Goal: Task Accomplishment & Management: Complete application form

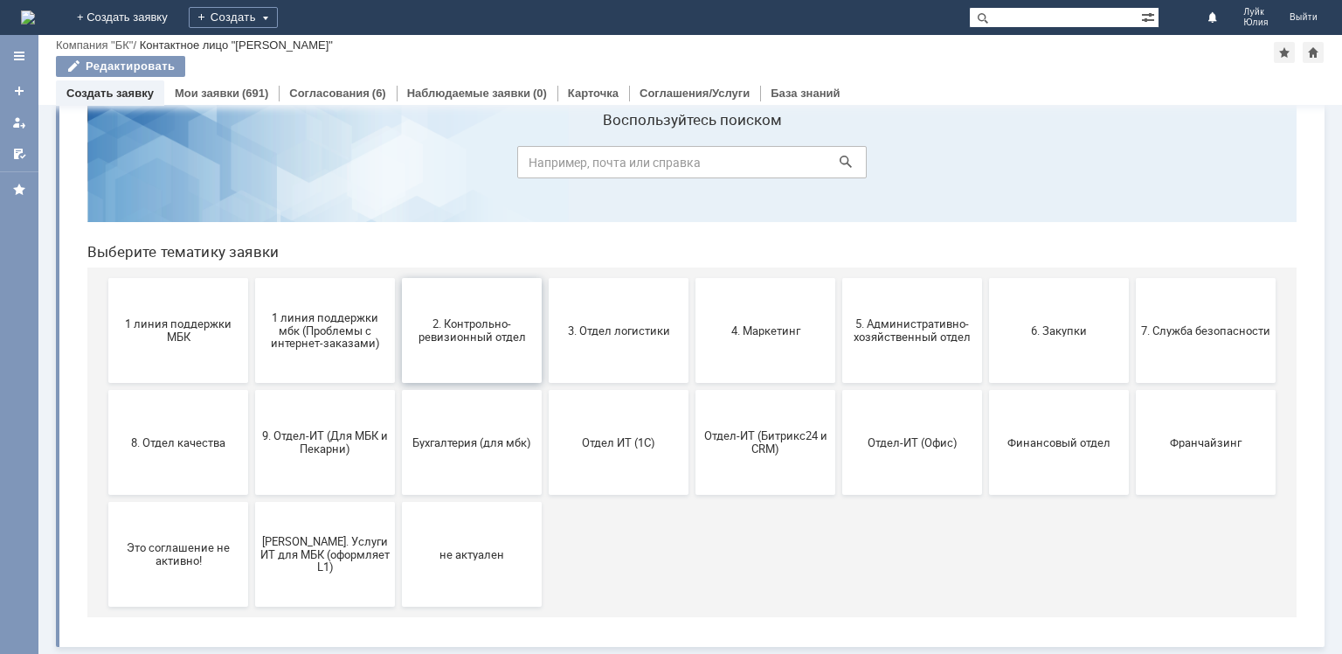
scroll to position [58, 0]
click at [495, 333] on span "2. Контрольно-ревизионный отдел" at bounding box center [471, 330] width 129 height 26
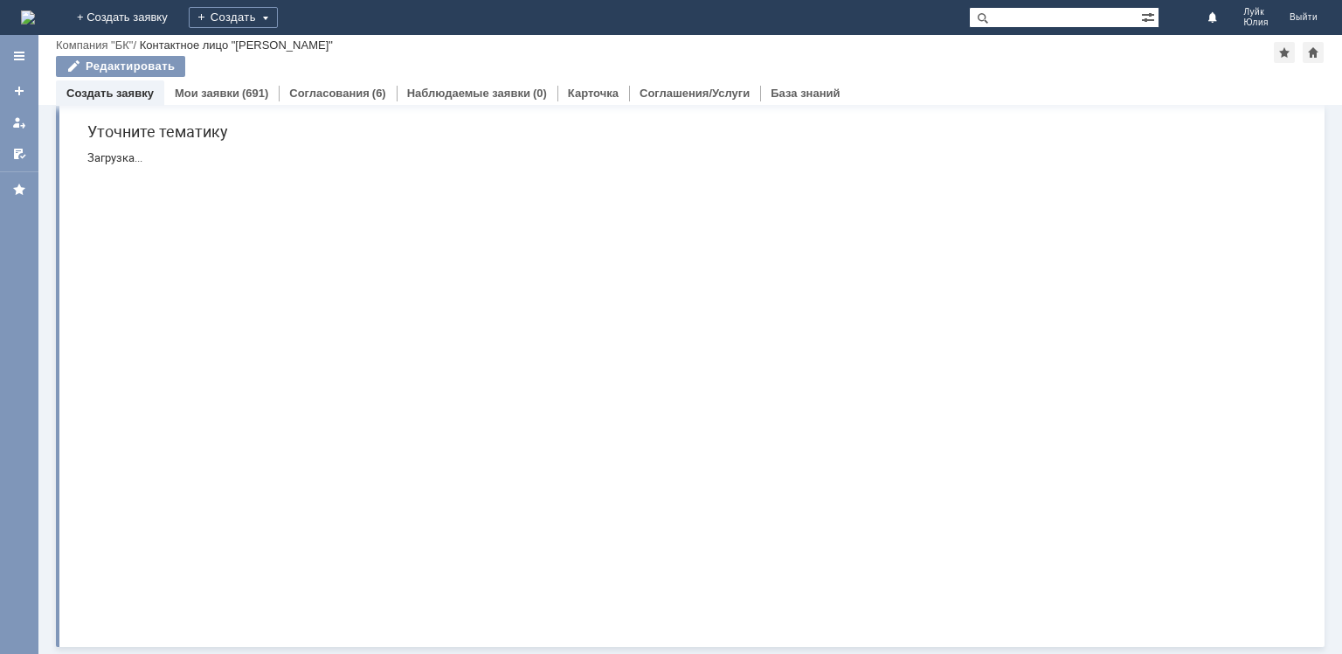
scroll to position [0, 0]
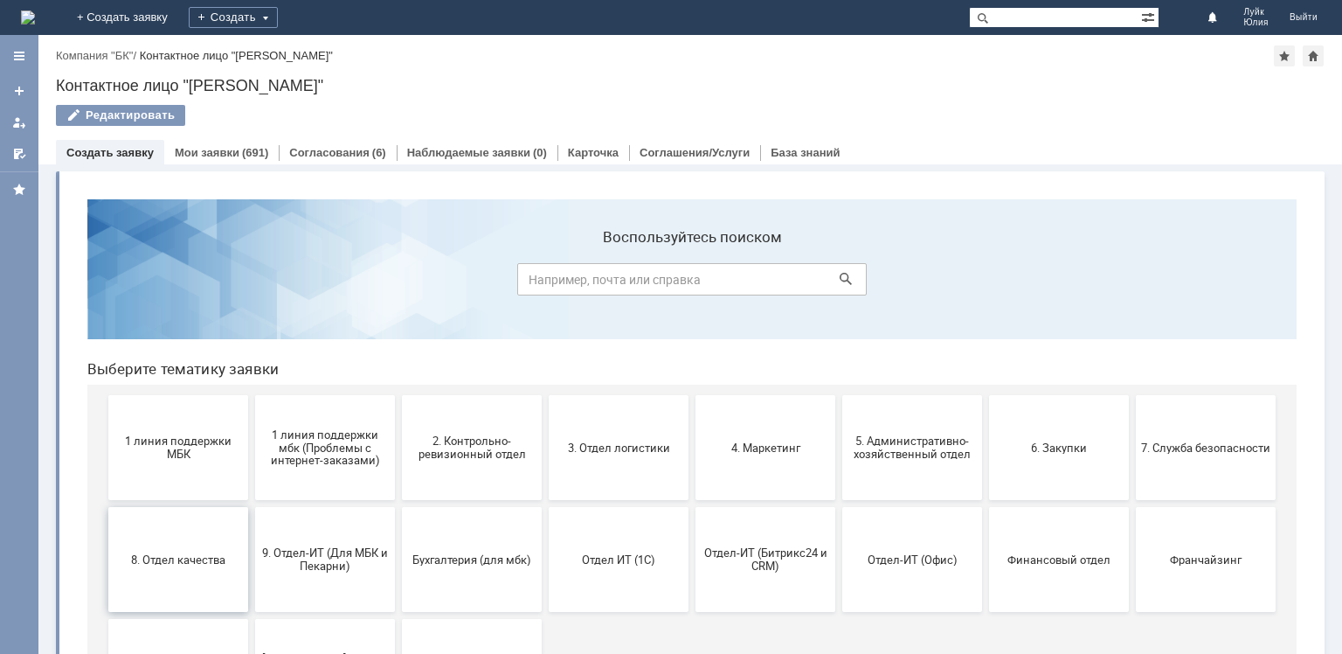
click at [204, 571] on button "8. Отдел качества" at bounding box center [178, 559] width 140 height 105
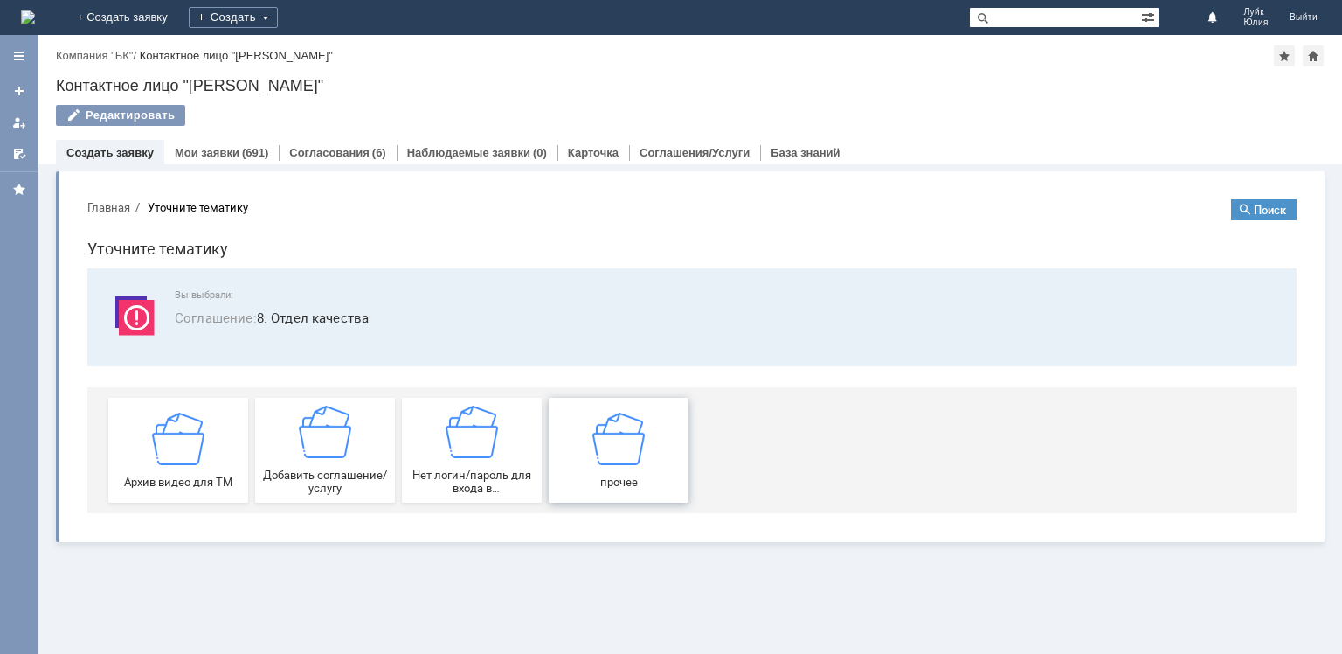
drag, startPoint x: 614, startPoint y: 437, endPoint x: 684, endPoint y: 632, distance: 207.0
click at [614, 437] on img at bounding box center [618, 438] width 52 height 52
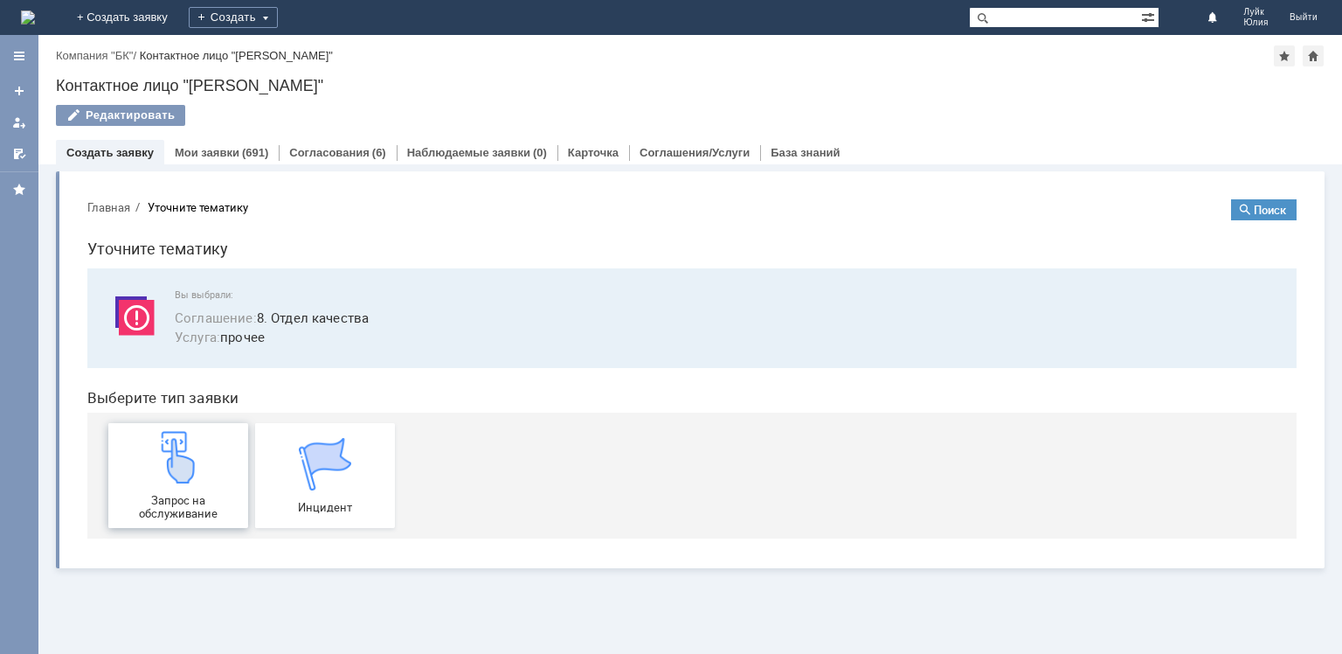
click at [173, 472] on img at bounding box center [178, 457] width 52 height 52
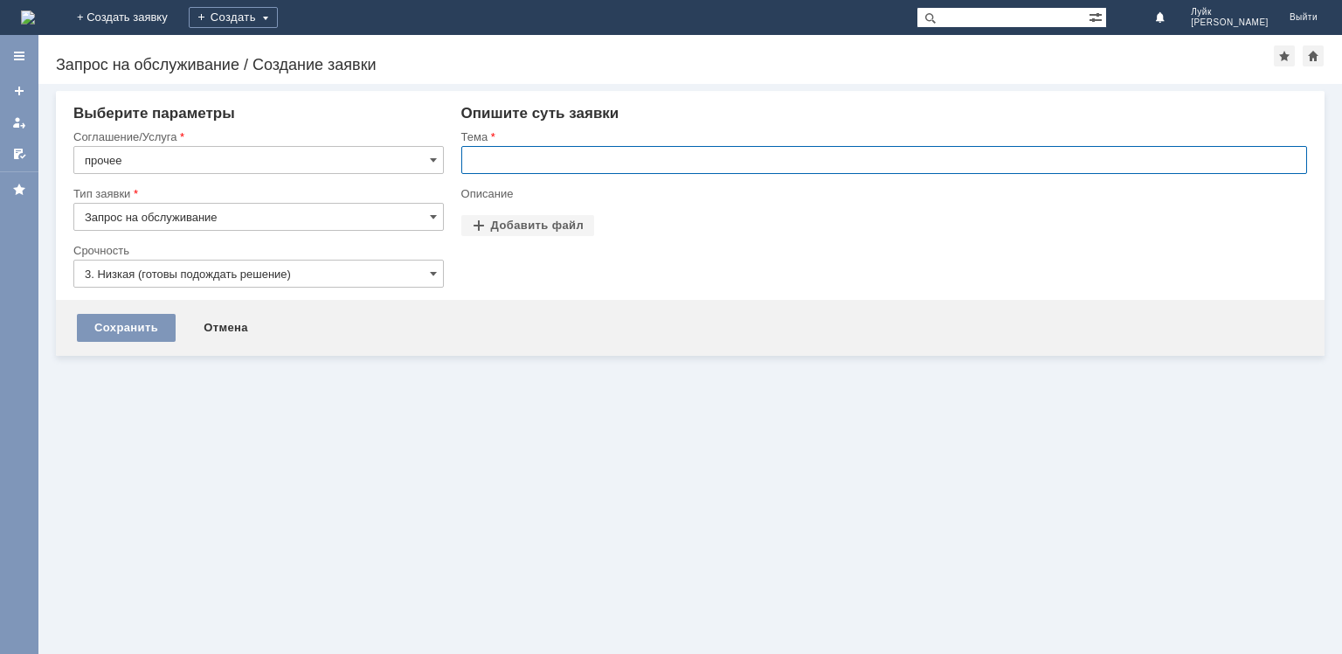
click at [530, 159] on input "text" at bounding box center [884, 160] width 846 height 28
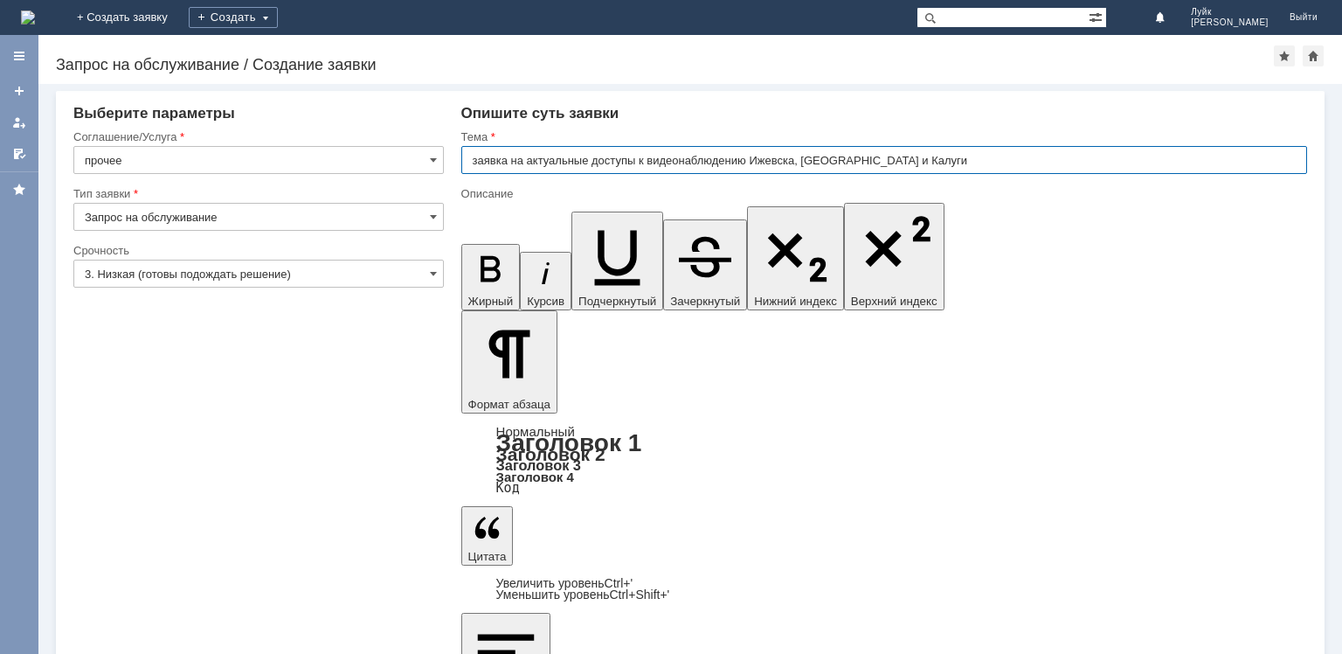
type input "заявка на актуальные доступы к видеонаблюдению Ижевска, [GEOGRAPHIC_DATA] и Кал…"
drag, startPoint x: 519, startPoint y: 5204, endPoint x: 530, endPoint y: 5209, distance: 12.2
click at [887, 157] on input "заявка на актуальные доступы к видеонаблюдению Ижевска, [GEOGRAPHIC_DATA] и Кал…" at bounding box center [884, 160] width 846 height 28
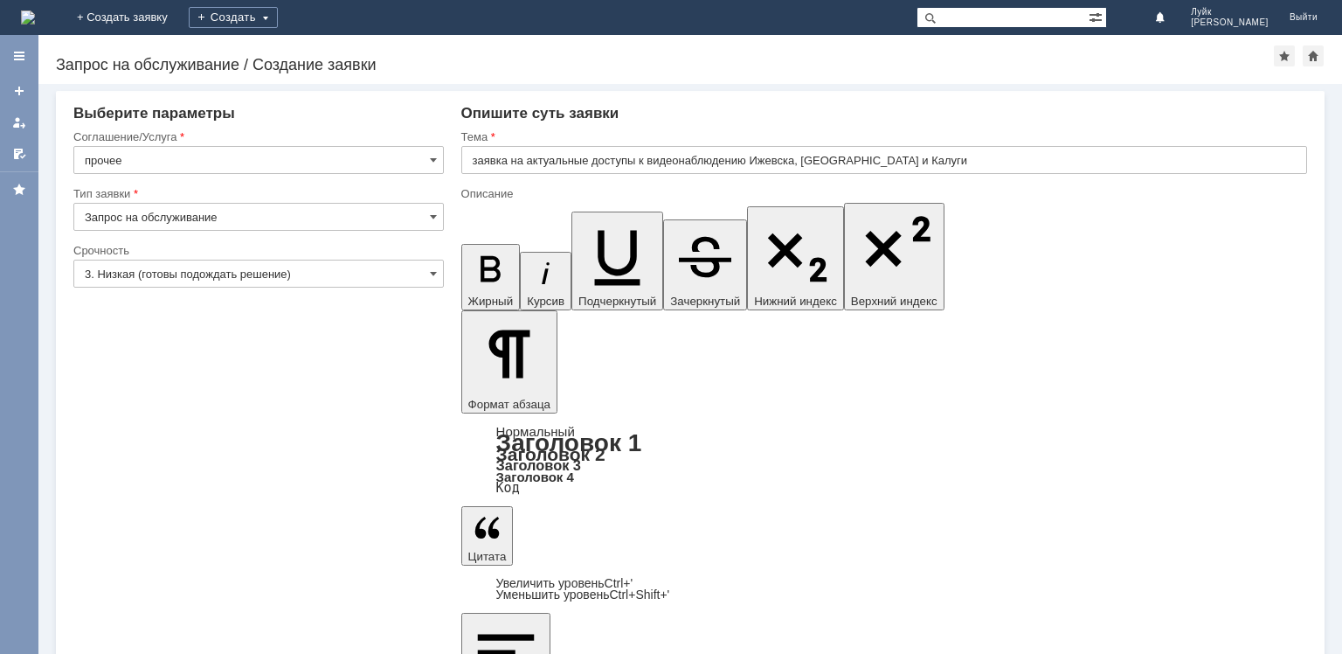
scroll to position [1024, 6]
drag, startPoint x: 1029, startPoint y: 5195, endPoint x: 1046, endPoint y: 5215, distance: 25.4
